Goal: Navigation & Orientation: Find specific page/section

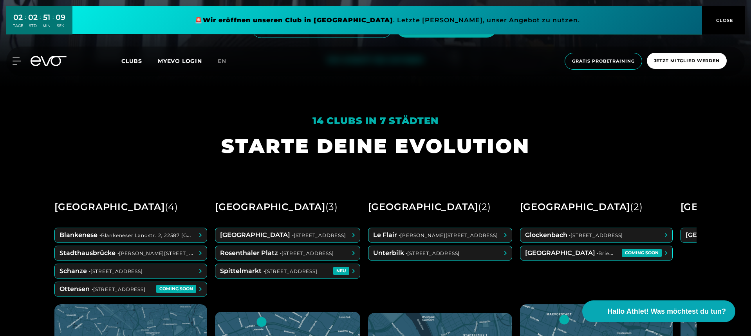
scroll to position [361, 0]
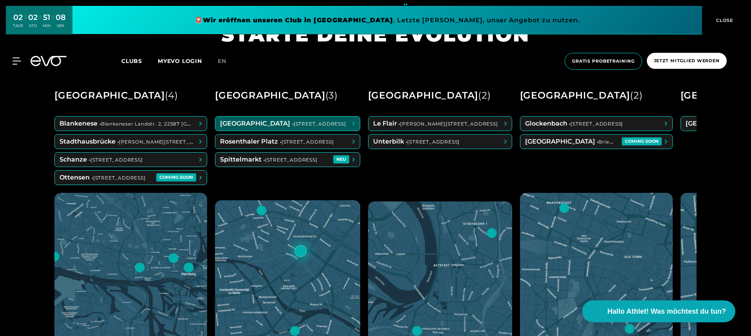
click at [265, 123] on span at bounding box center [287, 124] width 144 height 14
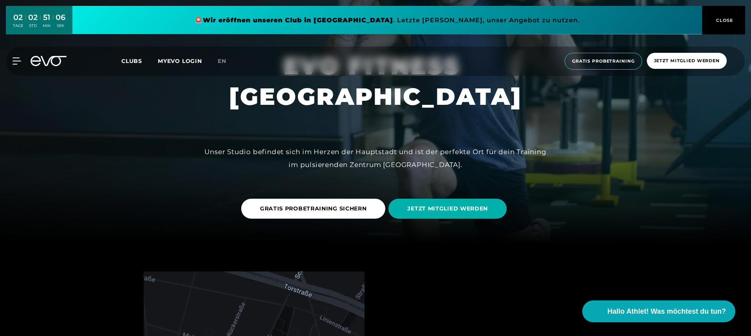
scroll to position [96, 0]
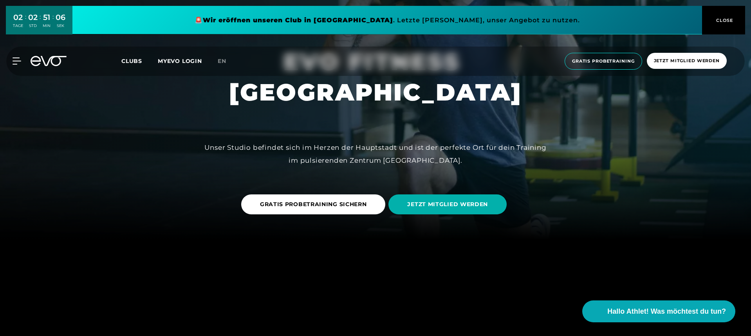
click at [414, 194] on link "JETZT MITGLIED WERDEN" at bounding box center [448, 205] width 121 height 32
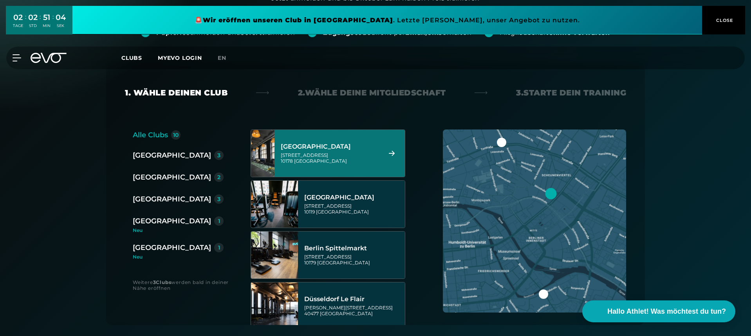
click at [358, 162] on div "Rosa-Luxemburg-Straße 14 10178 Berlin" at bounding box center [330, 158] width 98 height 12
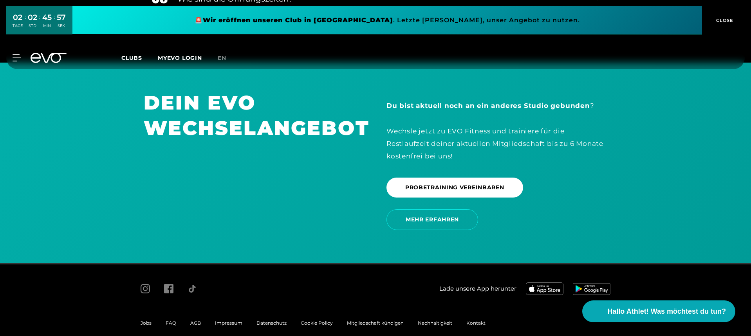
scroll to position [1630, 0]
click at [197, 319] on div "AGB" at bounding box center [195, 323] width 25 height 9
click at [197, 321] on span "AGB" at bounding box center [195, 324] width 11 height 6
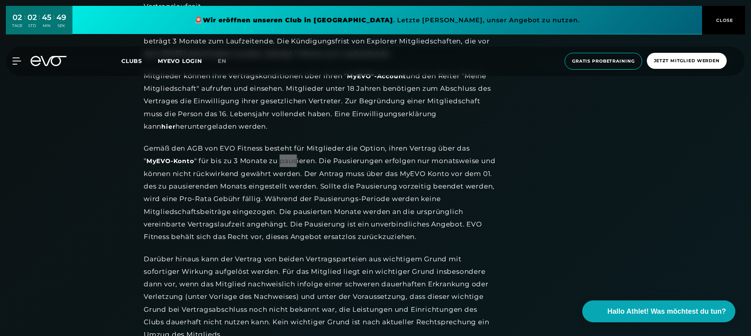
scroll to position [968, 0]
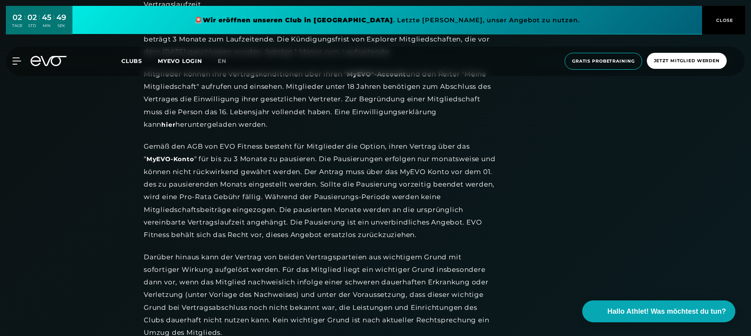
click at [419, 207] on div "Gemäß den AGB von EVO Fitness besteht für Mitglieder die Option, ihren Vertrag …" at bounding box center [320, 190] width 352 height 101
click at [323, 166] on div "Gemäß den AGB von EVO Fitness besteht für Mitglieder die Option, ihren Vertrag …" at bounding box center [320, 190] width 352 height 101
click at [322, 174] on div "Gemäß den AGB von EVO Fitness besteht für Mitglieder die Option, ihren Vertrag …" at bounding box center [320, 190] width 352 height 101
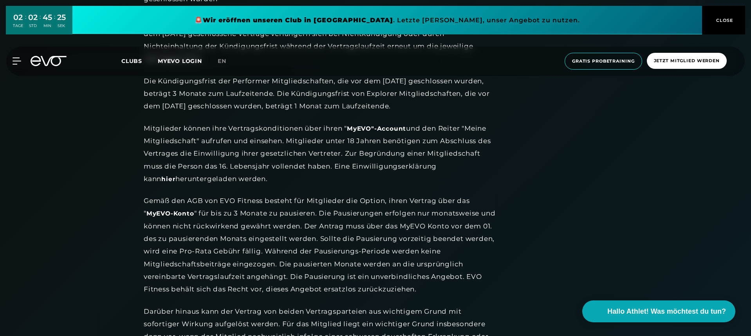
scroll to position [967, 0]
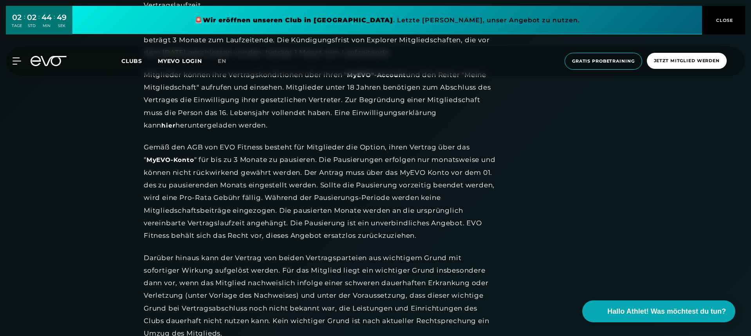
click at [323, 165] on div "Gemäß den AGB von EVO Fitness besteht für Mitglieder die Option, ihren Vertrag …" at bounding box center [320, 191] width 352 height 101
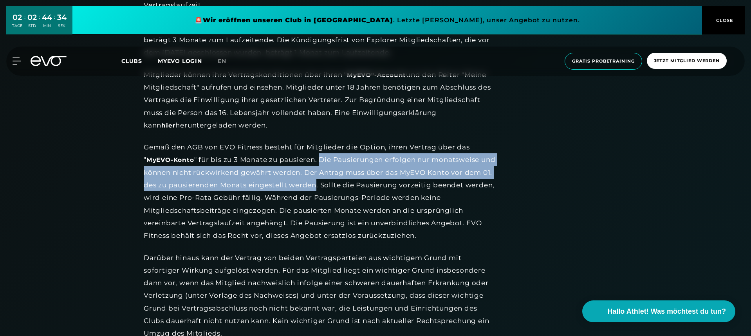
drag, startPoint x: 323, startPoint y: 153, endPoint x: 346, endPoint y: 179, distance: 35.2
click at [346, 179] on div "Gemäß den AGB von EVO Fitness besteht für Mitglieder die Option, ihren Vertrag …" at bounding box center [320, 191] width 352 height 101
copy div "Die Pausierungen erfolgen nur monatsweise und können nicht rückwirkend gewährt …"
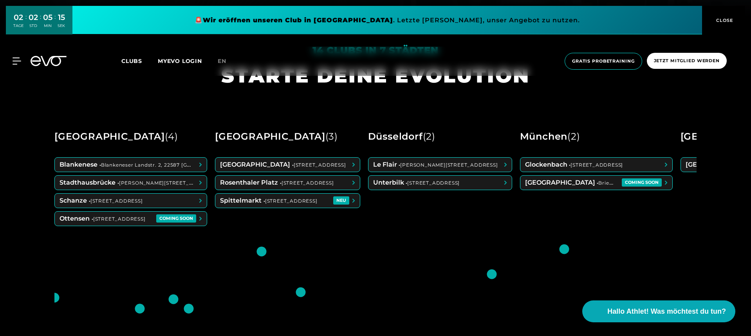
scroll to position [325, 0]
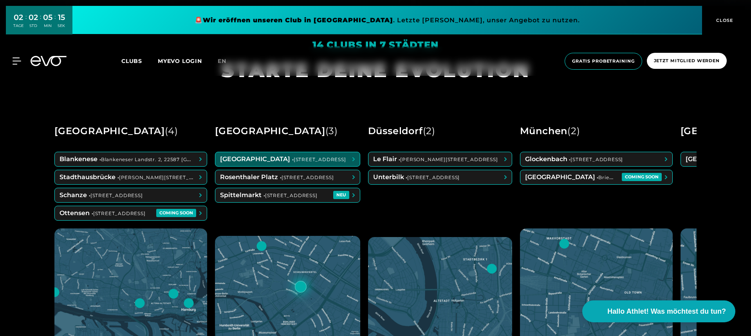
click at [275, 163] on span at bounding box center [287, 159] width 144 height 14
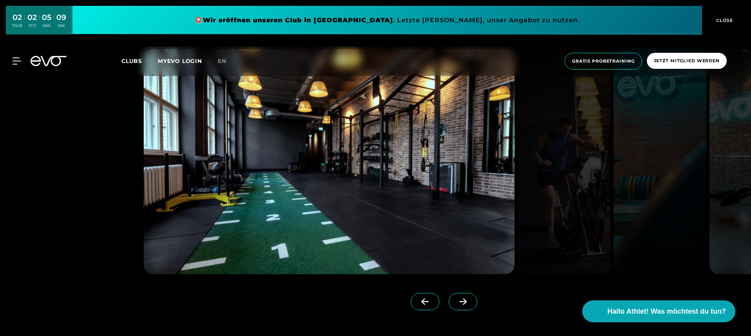
scroll to position [731, 0]
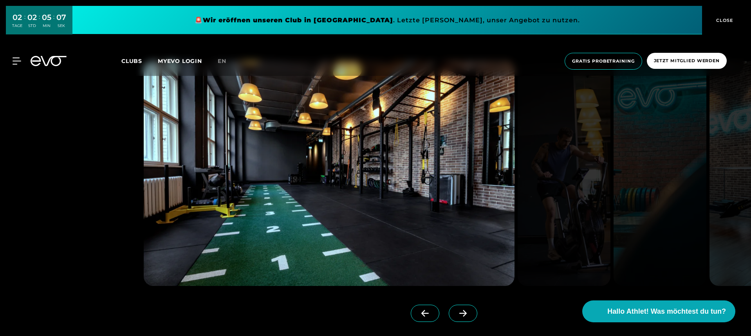
click at [469, 317] on span at bounding box center [463, 313] width 29 height 17
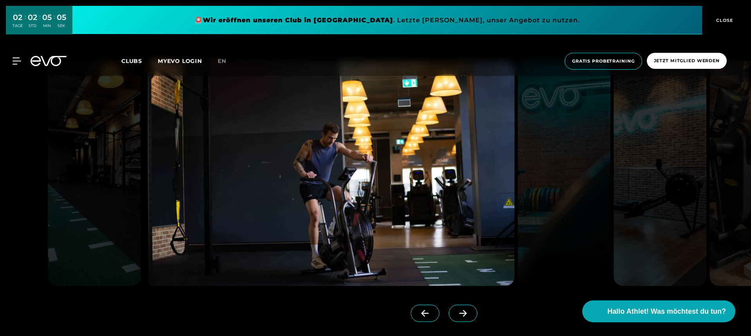
click at [469, 317] on span at bounding box center [463, 313] width 29 height 17
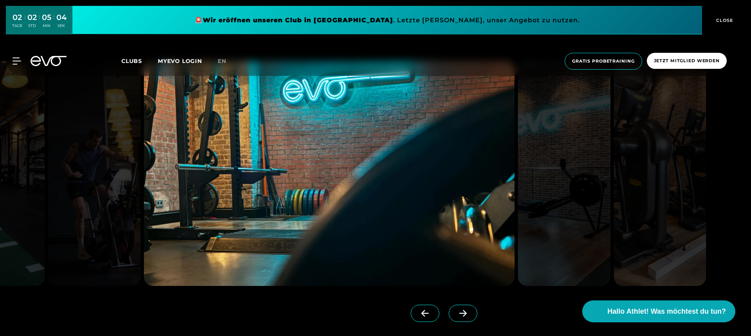
click at [469, 317] on span at bounding box center [463, 313] width 29 height 17
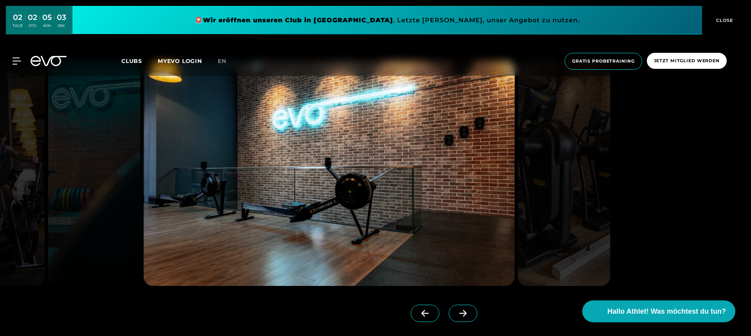
click at [469, 317] on span at bounding box center [463, 313] width 29 height 17
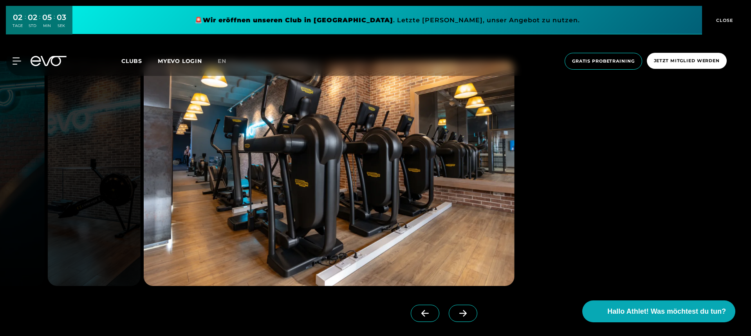
click at [469, 317] on span at bounding box center [463, 313] width 29 height 17
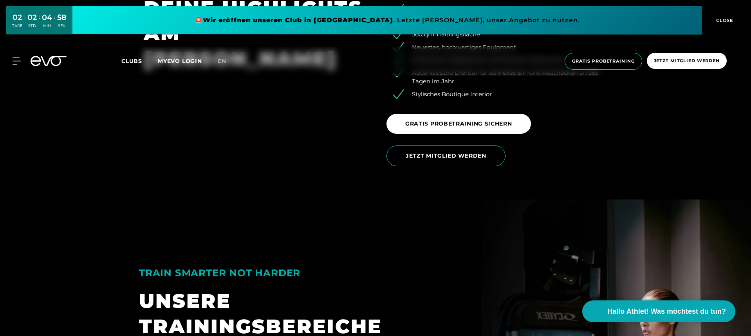
scroll to position [1049, 0]
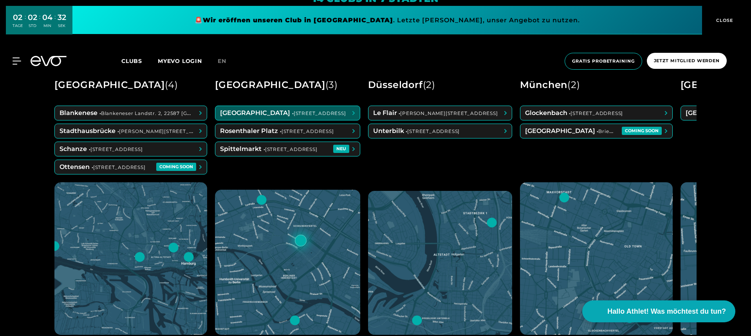
scroll to position [376, 0]
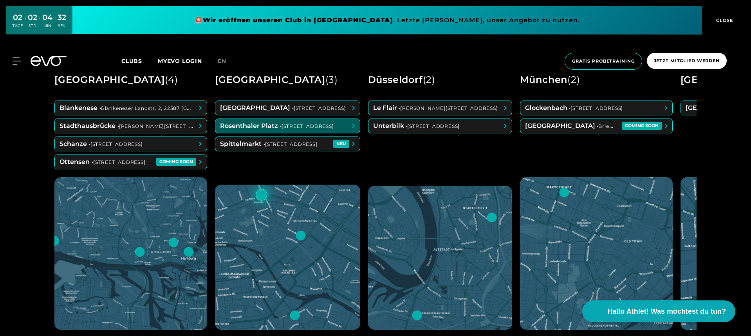
click at [287, 124] on span at bounding box center [287, 126] width 144 height 14
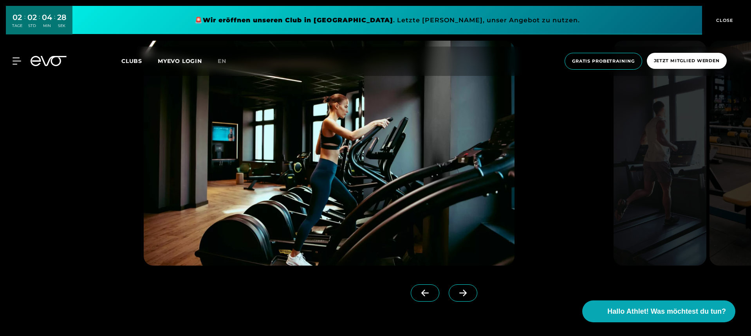
scroll to position [752, 0]
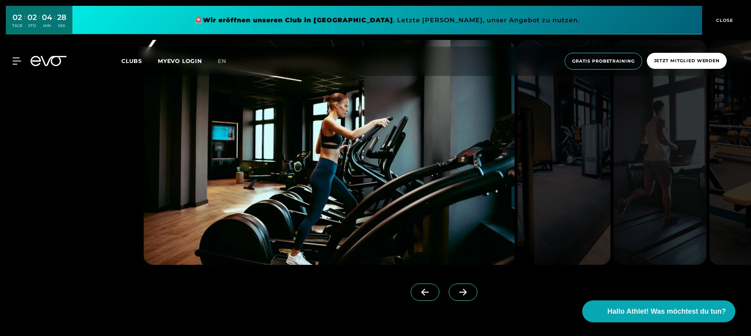
click at [464, 297] on span at bounding box center [463, 292] width 29 height 17
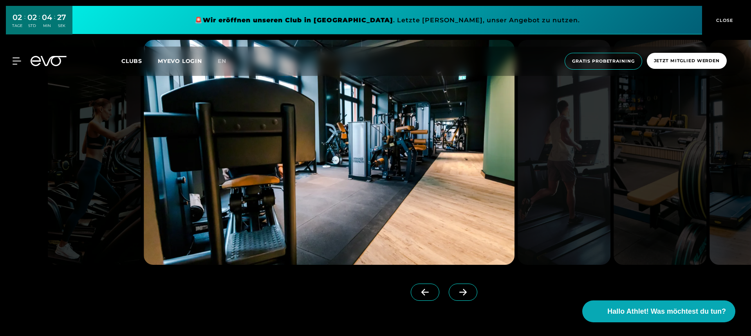
click at [464, 297] on span at bounding box center [463, 292] width 29 height 17
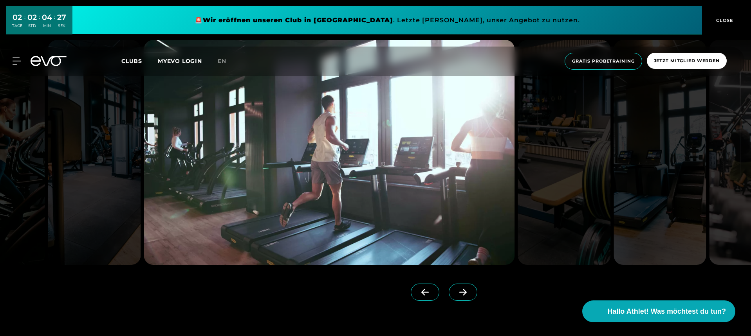
click at [464, 297] on span at bounding box center [463, 292] width 29 height 17
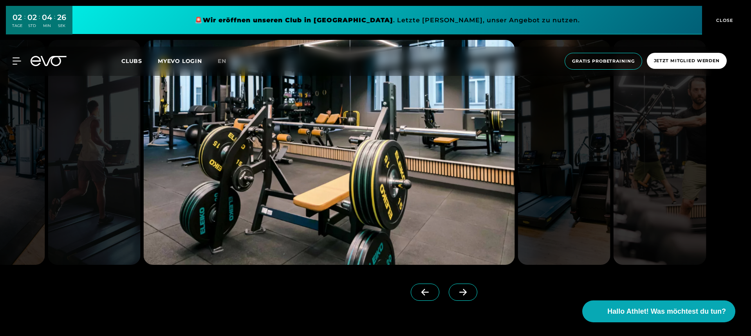
click at [464, 297] on span at bounding box center [463, 292] width 29 height 17
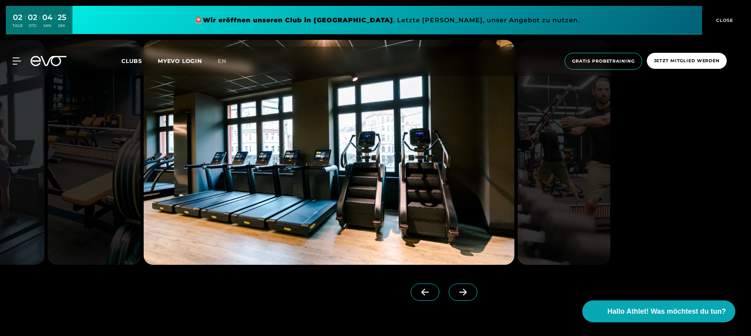
click at [464, 297] on span at bounding box center [463, 292] width 29 height 17
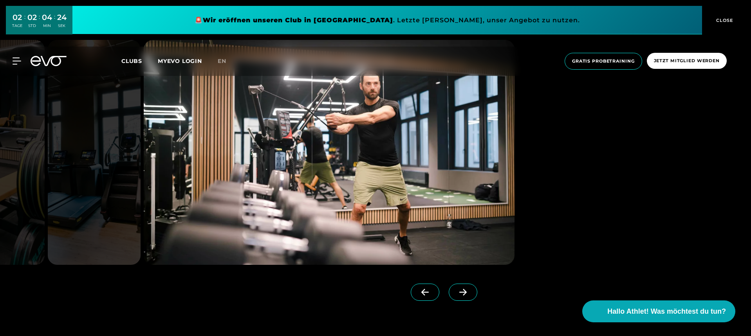
click at [464, 297] on span at bounding box center [463, 292] width 29 height 17
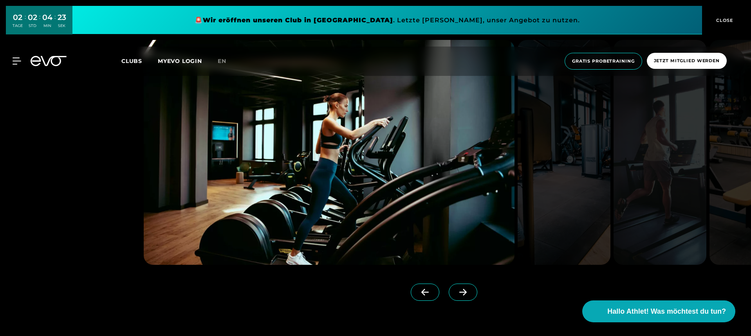
click at [422, 297] on span at bounding box center [425, 292] width 29 height 17
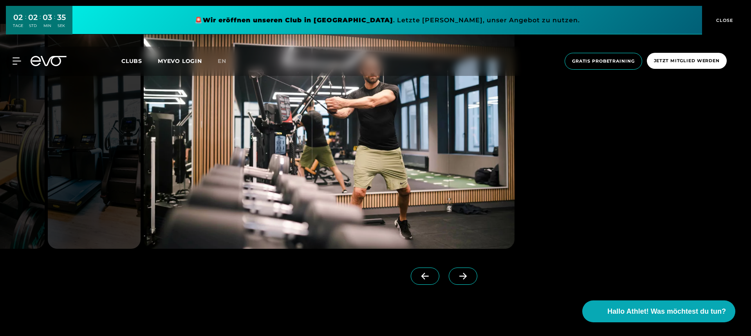
scroll to position [767, 0]
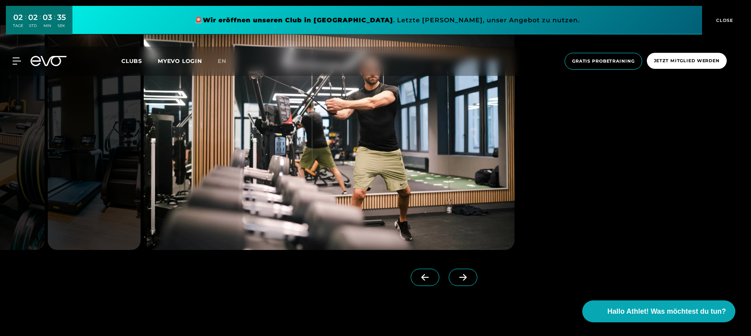
click at [437, 279] on span at bounding box center [425, 277] width 29 height 17
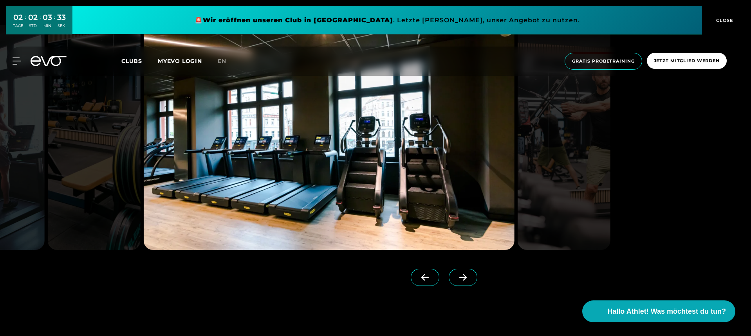
click at [437, 279] on span at bounding box center [425, 277] width 29 height 17
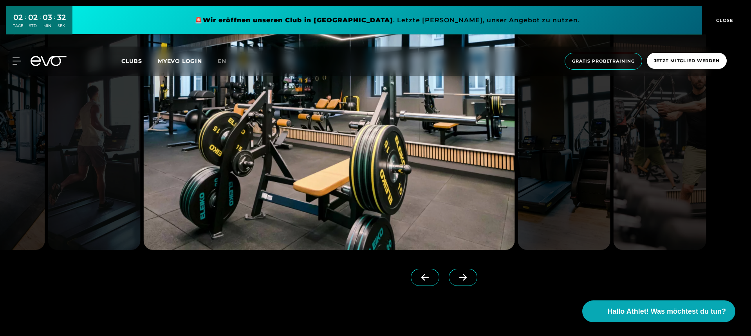
click at [437, 279] on span at bounding box center [425, 277] width 29 height 17
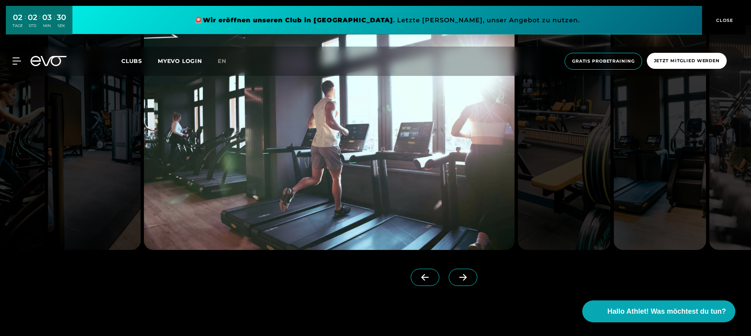
click at [437, 279] on span at bounding box center [425, 277] width 29 height 17
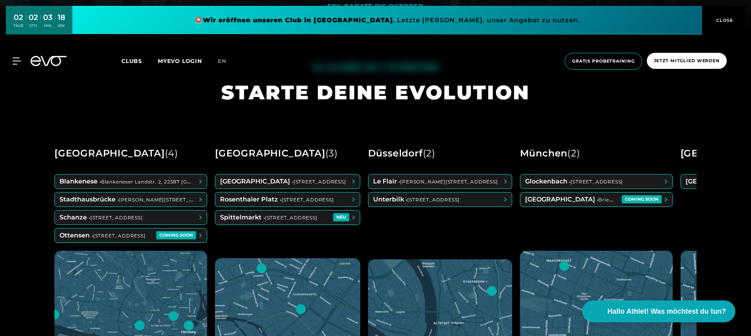
scroll to position [306, 0]
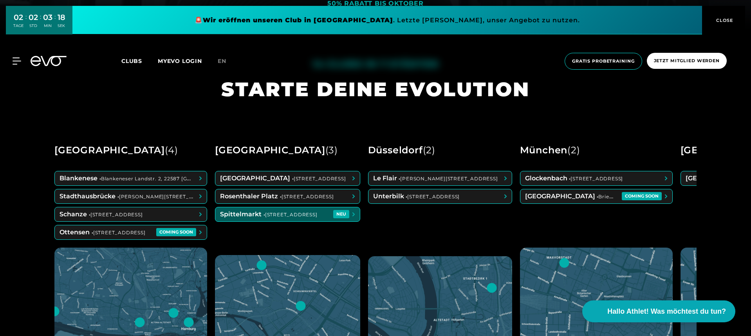
click at [302, 217] on span at bounding box center [287, 214] width 144 height 14
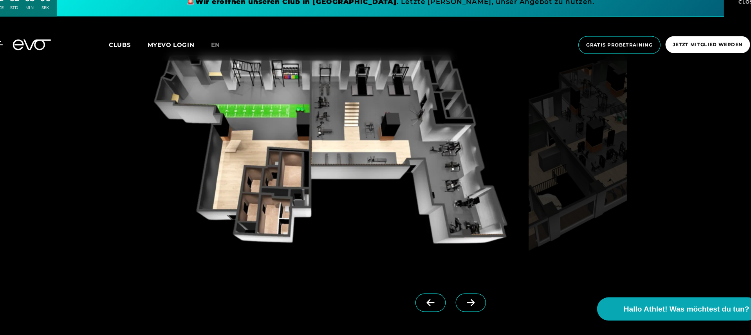
scroll to position [750, 0]
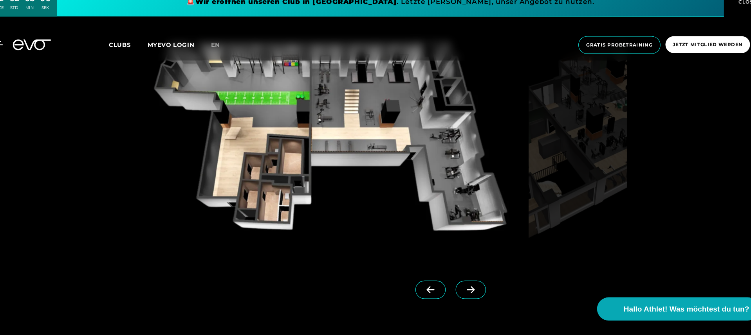
click at [456, 289] on icon at bounding box center [463, 292] width 14 height 7
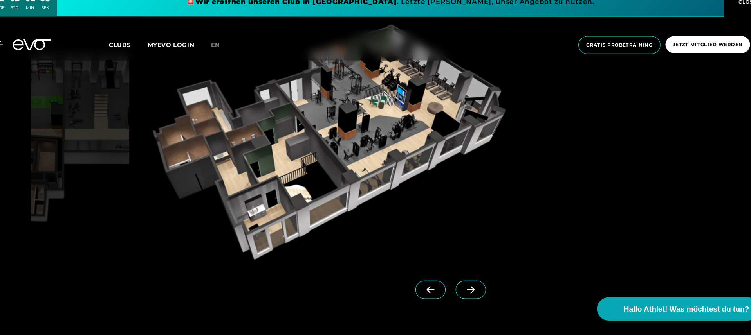
click at [418, 289] on icon at bounding box center [425, 292] width 14 height 7
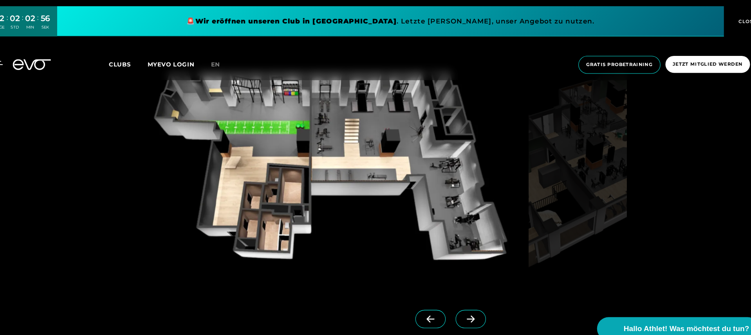
scroll to position [741, 0]
click at [449, 299] on span at bounding box center [463, 302] width 29 height 17
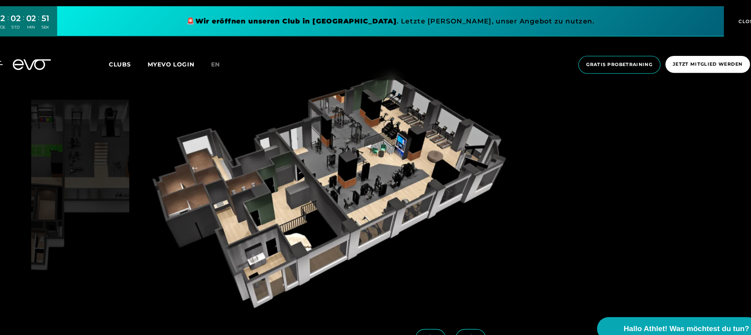
scroll to position [722, 0]
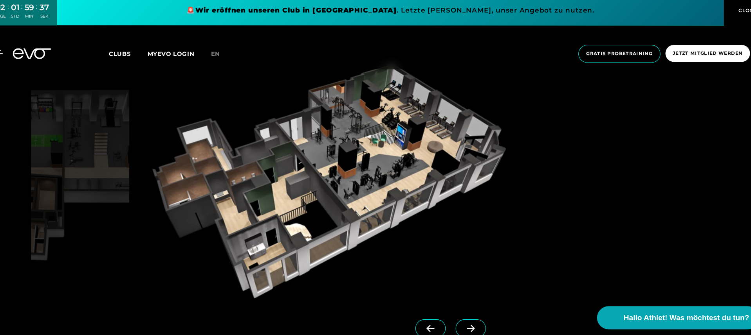
click at [31, 56] on icon at bounding box center [49, 61] width 36 height 10
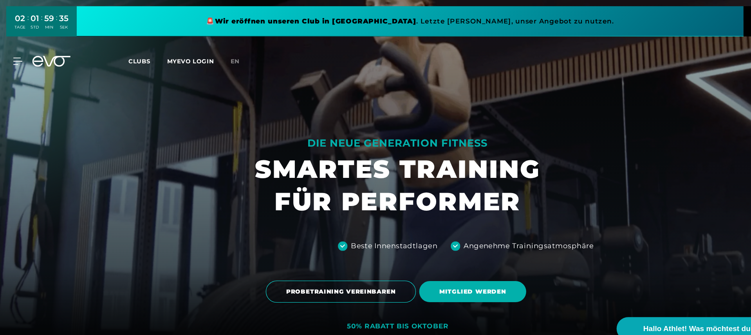
click at [131, 59] on span "Clubs" at bounding box center [131, 57] width 21 height 7
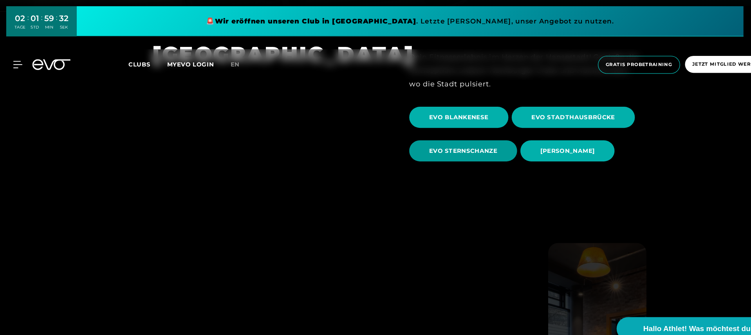
scroll to position [324, 0]
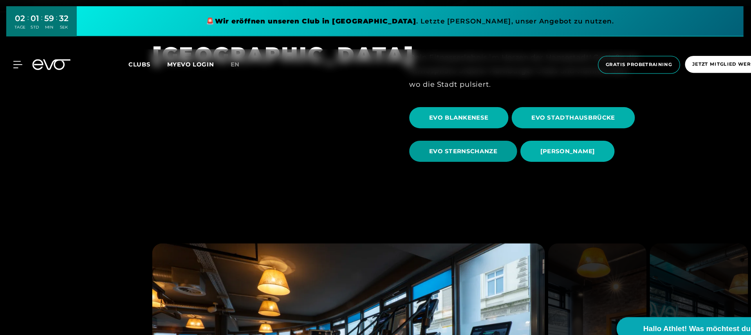
click at [429, 146] on span "EVO STERNSCHANZE" at bounding box center [437, 143] width 64 height 8
